Goal: Task Accomplishment & Management: Manage account settings

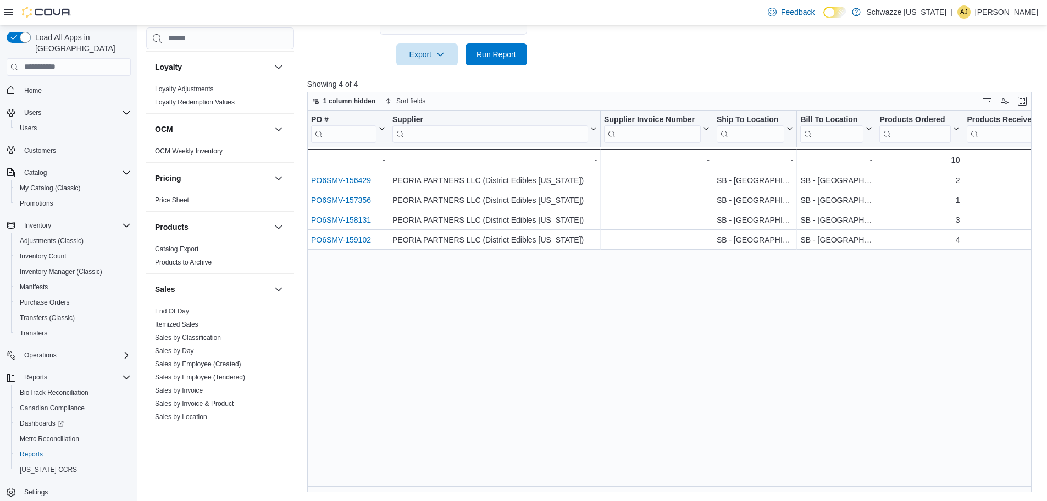
scroll to position [660, 0]
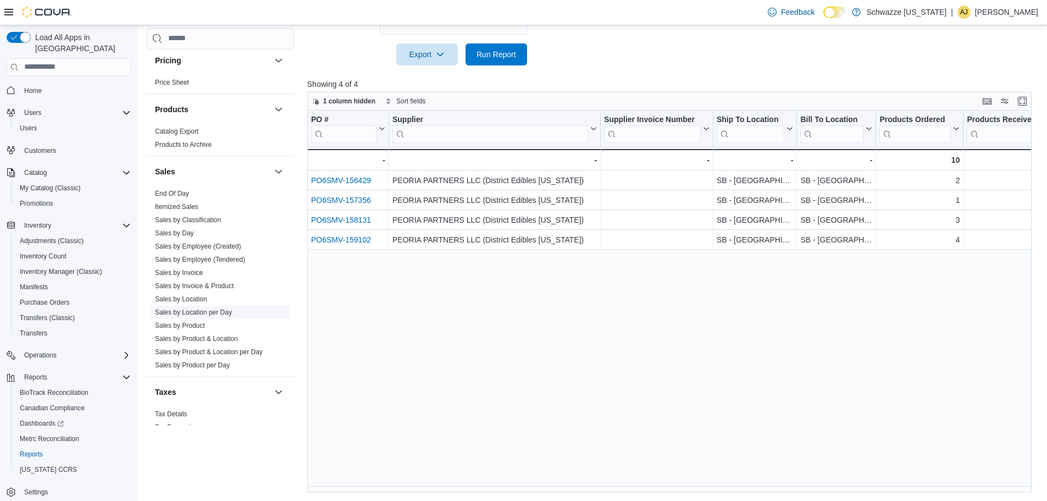
click at [201, 313] on link "Sales by Location per Day" at bounding box center [193, 312] width 77 height 8
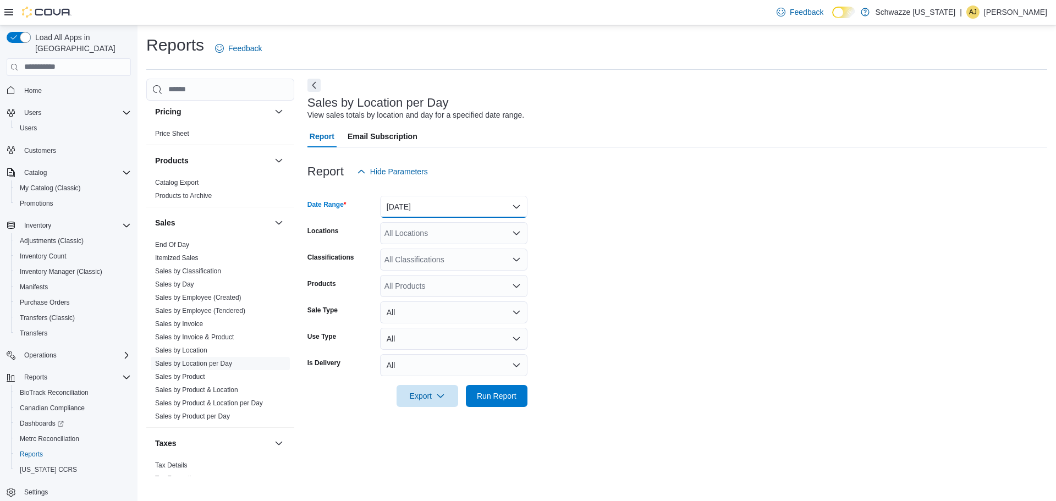
click at [432, 207] on button "[DATE]" at bounding box center [453, 207] width 147 height 22
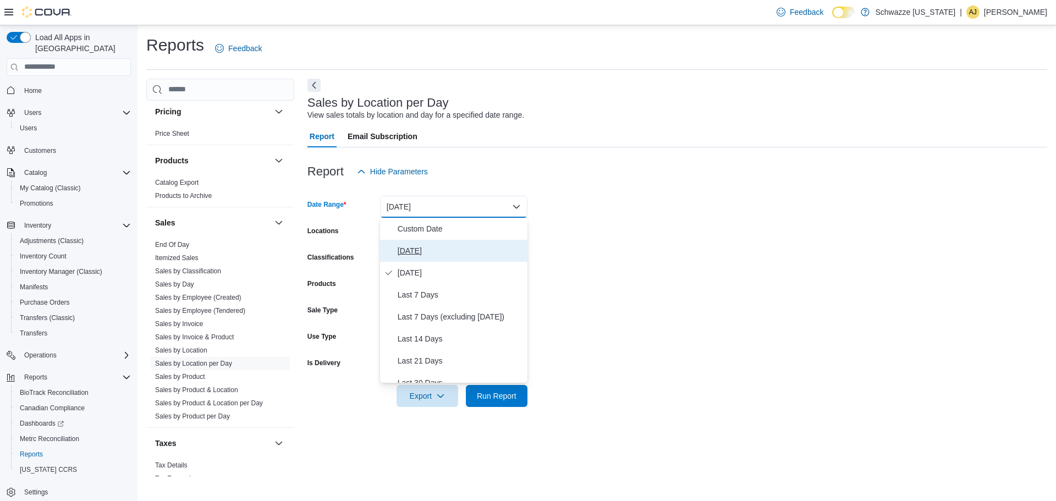
click at [420, 247] on span "[DATE]" at bounding box center [460, 250] width 125 height 13
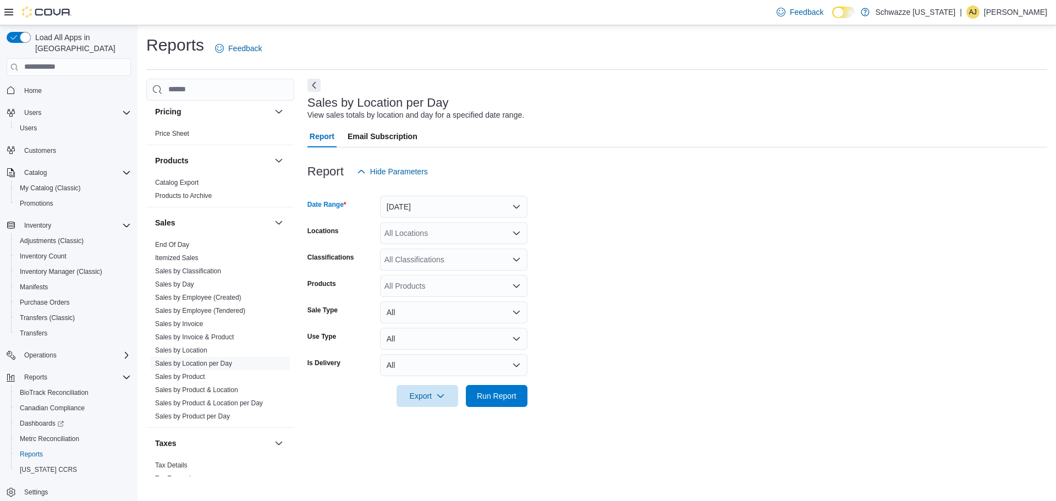
click at [421, 234] on div "All Locations" at bounding box center [453, 233] width 147 height 22
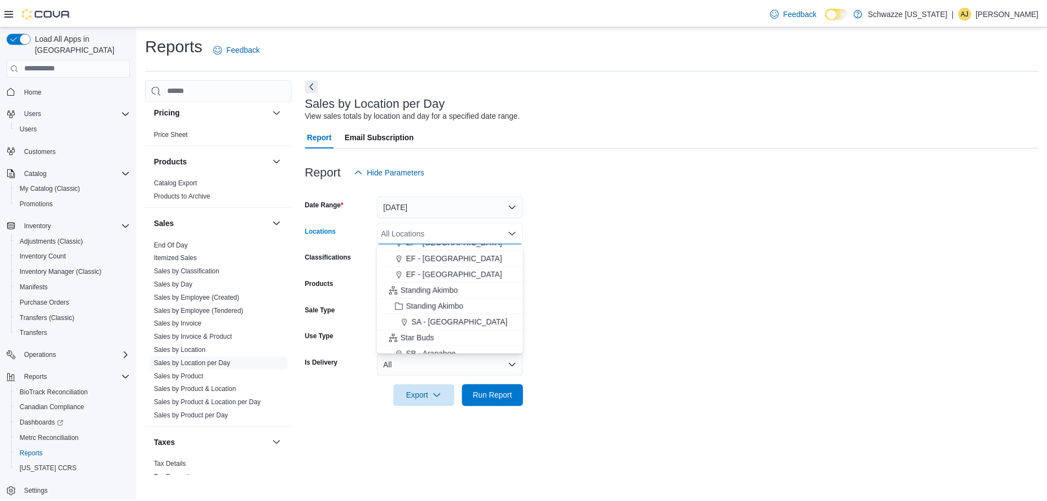
scroll to position [165, 0]
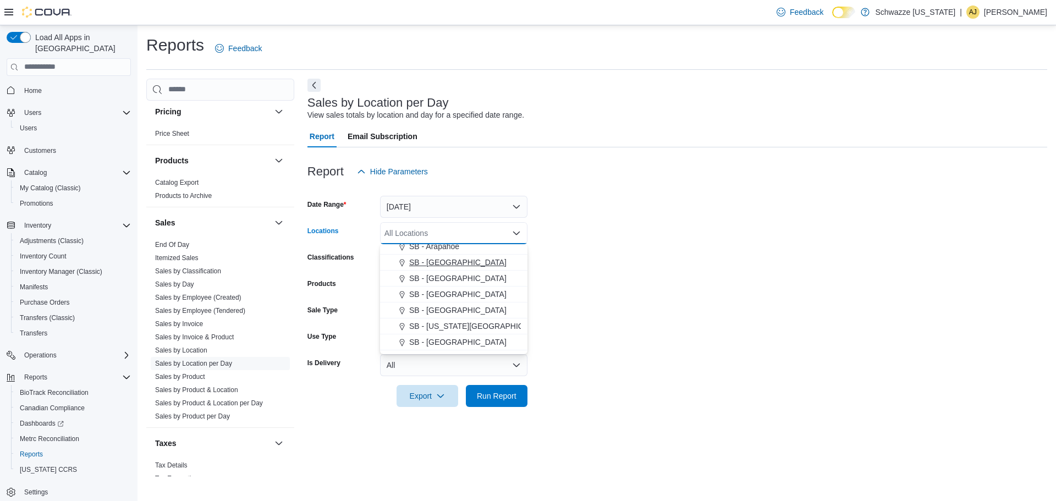
click at [429, 262] on span "SB - [GEOGRAPHIC_DATA]" at bounding box center [457, 262] width 97 height 11
click at [665, 282] on form "Date Range [DATE] Locations SB - [GEOGRAPHIC_DATA] Combo box. Selected. SB - [G…" at bounding box center [677, 295] width 740 height 224
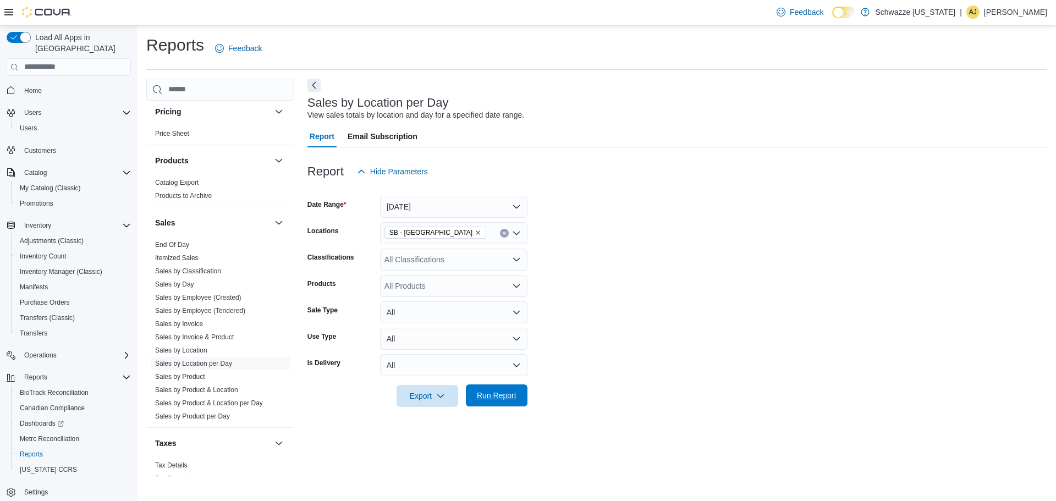
click at [502, 394] on span "Run Report" at bounding box center [497, 395] width 40 height 11
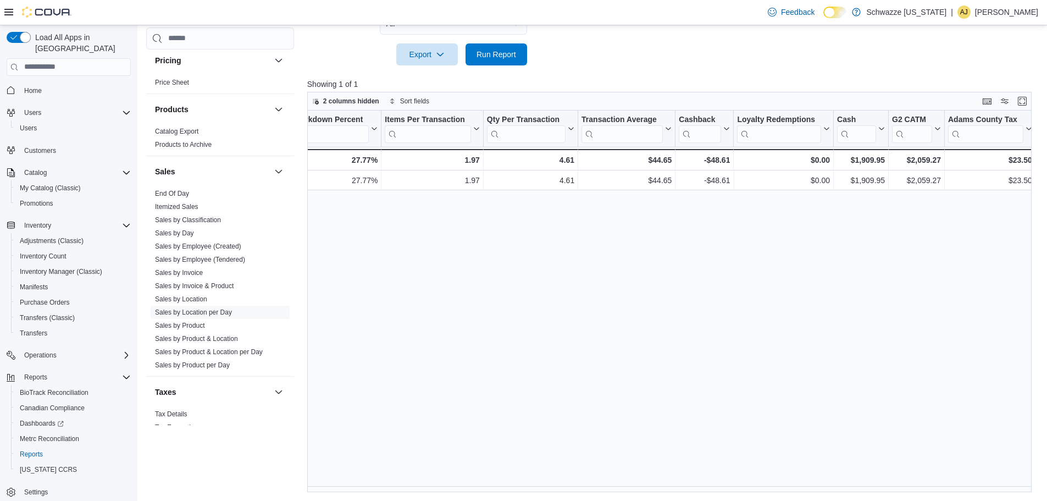
scroll to position [0, 939]
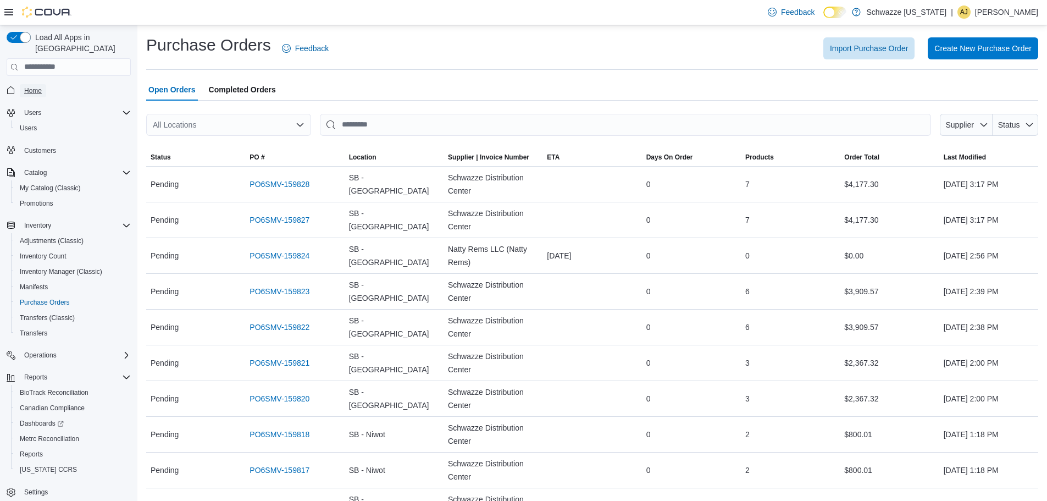
click at [33, 86] on span "Home" at bounding box center [33, 90] width 18 height 9
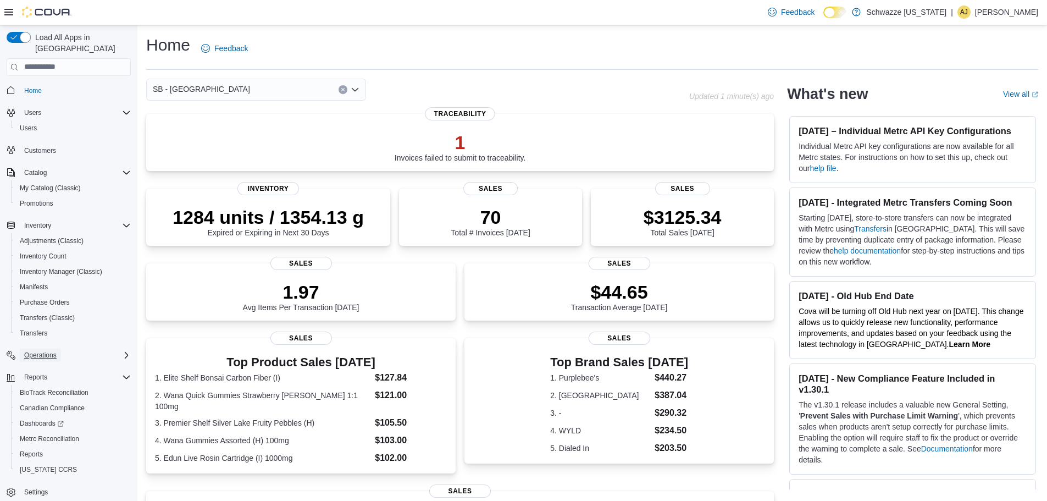
click at [46, 351] on span "Operations" at bounding box center [40, 355] width 32 height 9
click at [49, 366] on span "Cash Management" at bounding box center [48, 370] width 56 height 9
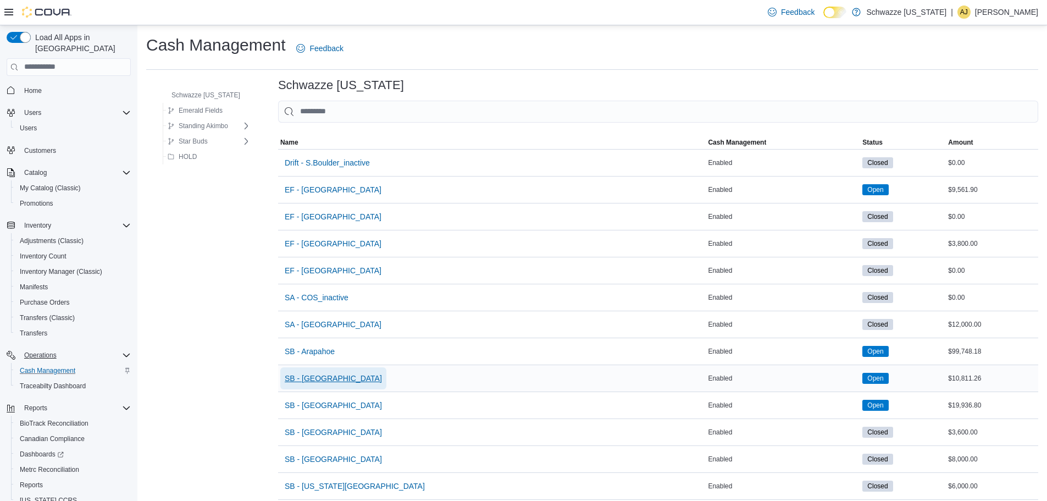
click at [308, 382] on span "SB - [GEOGRAPHIC_DATA]" at bounding box center [333, 378] width 97 height 11
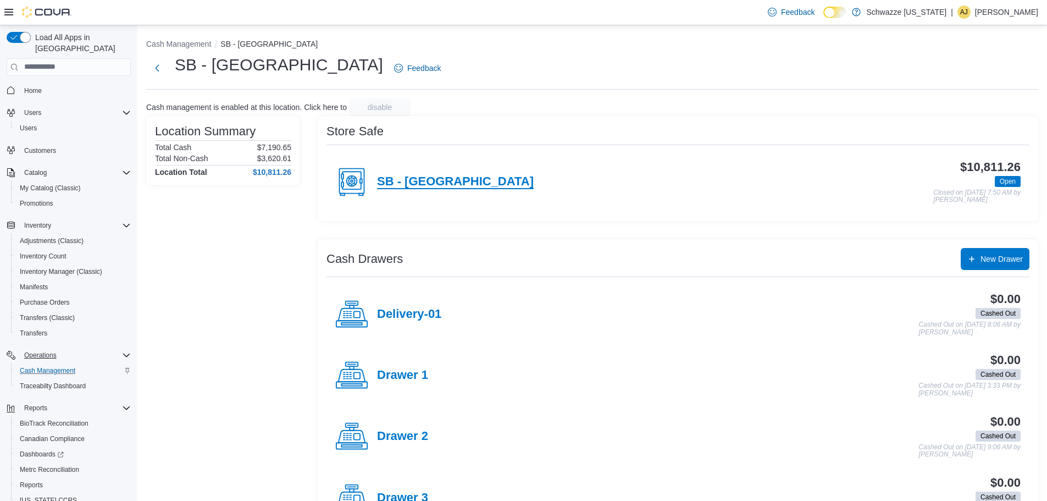
click at [427, 185] on h4 "SB - [GEOGRAPHIC_DATA]" at bounding box center [455, 182] width 157 height 14
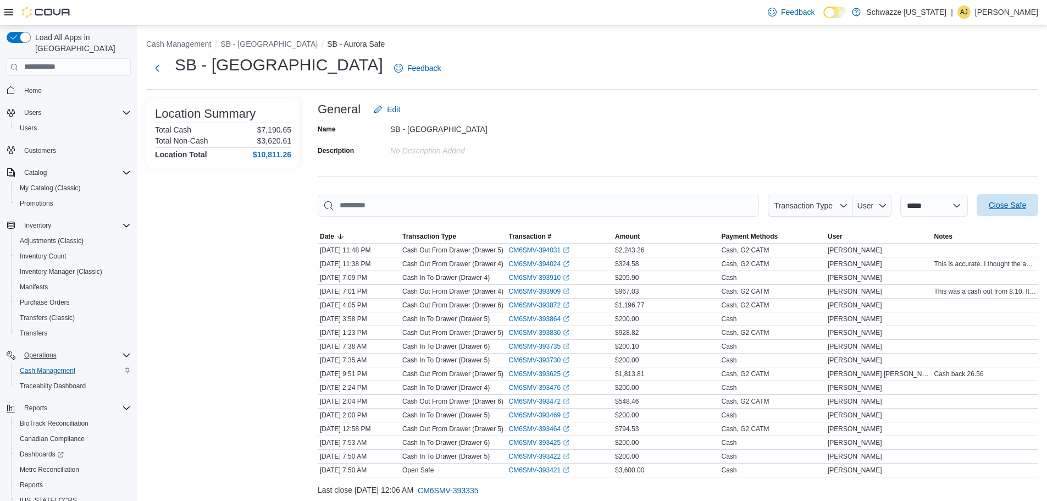
click at [1017, 211] on span "Close Safe" at bounding box center [1008, 205] width 48 height 22
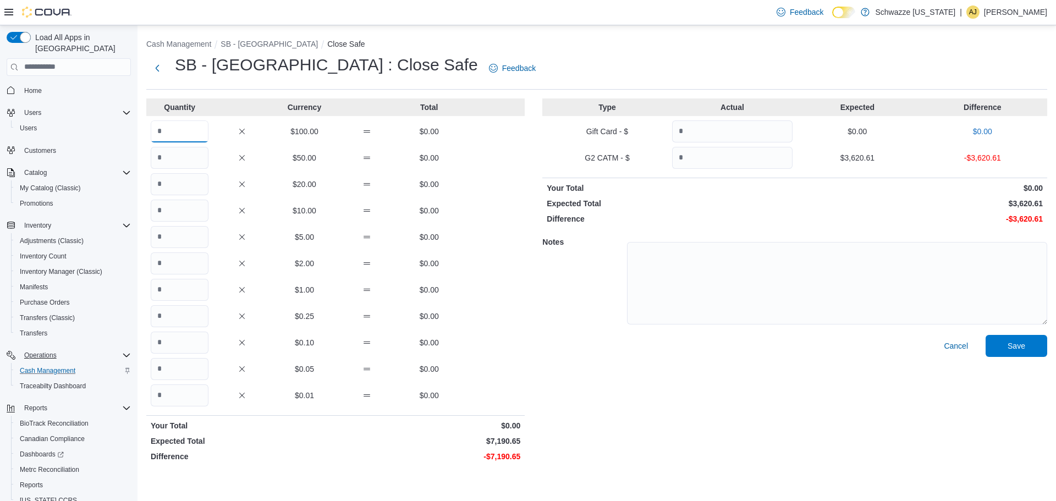
click at [165, 130] on input "Quantity" at bounding box center [180, 131] width 58 height 22
type input "**"
click at [176, 155] on input "Quantity" at bounding box center [180, 158] width 58 height 22
type input "*"
click at [172, 190] on input "Quantity" at bounding box center [180, 184] width 58 height 22
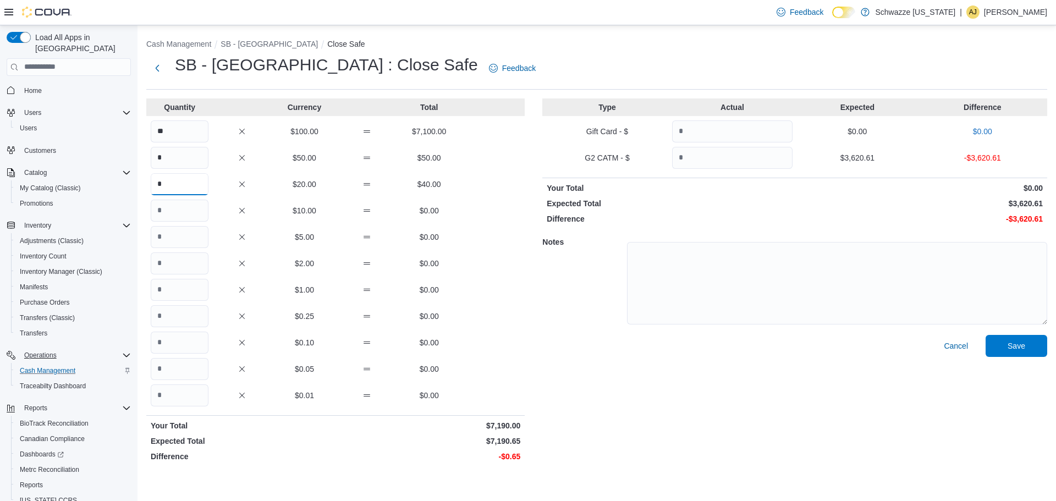
type input "*"
click at [183, 315] on input "Quantity" at bounding box center [180, 316] width 58 height 22
type input "*"
click at [181, 348] on input "Quantity" at bounding box center [180, 343] width 58 height 22
type input "*"
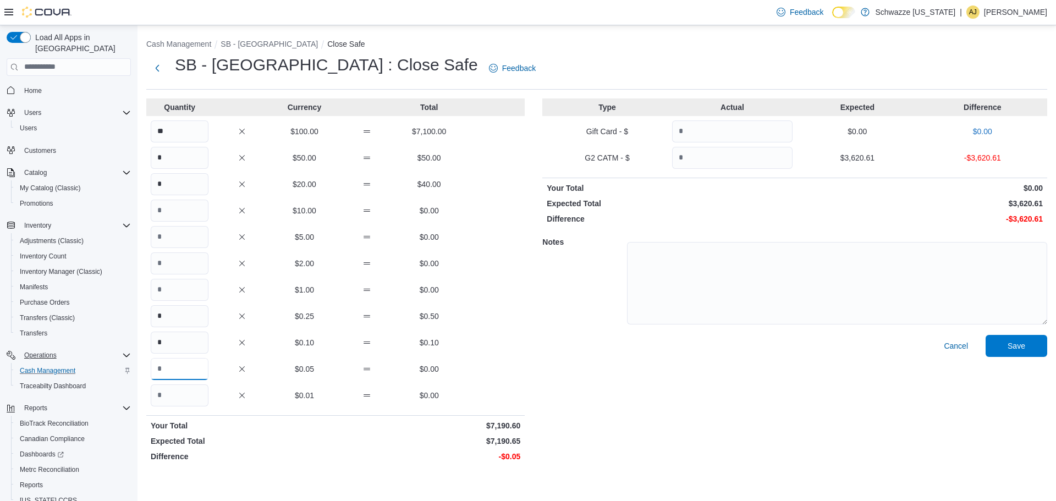
click at [175, 367] on input "Quantity" at bounding box center [180, 369] width 58 height 22
type input "*"
click at [693, 158] on input "Quantity" at bounding box center [732, 158] width 120 height 22
type input "*******"
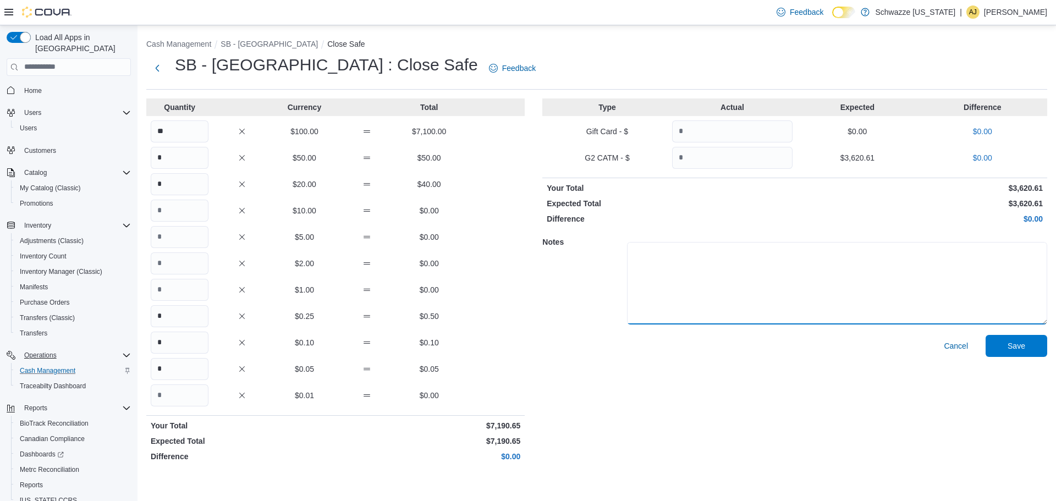
click at [793, 257] on textarea at bounding box center [837, 283] width 420 height 82
click at [1021, 348] on span "Save" at bounding box center [1016, 345] width 18 height 11
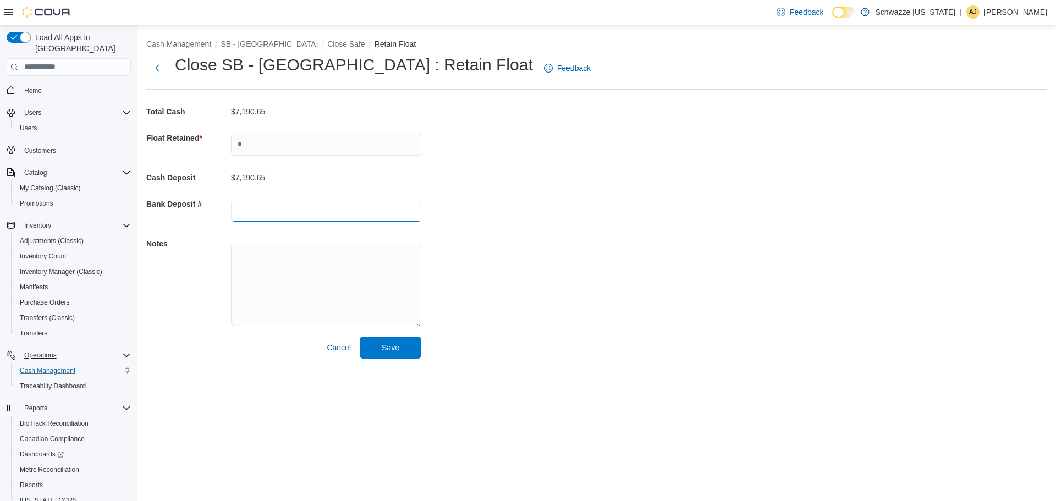
click at [299, 210] on input "text" at bounding box center [326, 211] width 190 height 22
paste input "**********"
type input "**********"
click at [323, 309] on textarea at bounding box center [326, 285] width 190 height 82
click at [379, 355] on span "Save" at bounding box center [390, 347] width 48 height 22
